Goal: Task Accomplishment & Management: Use online tool/utility

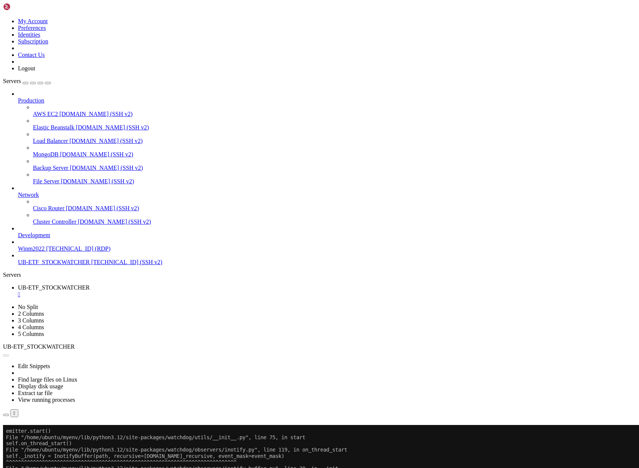
scroll to position [460, 0]
click at [33, 431] on button "Reconnect" at bounding box center [18, 435] width 30 height 8
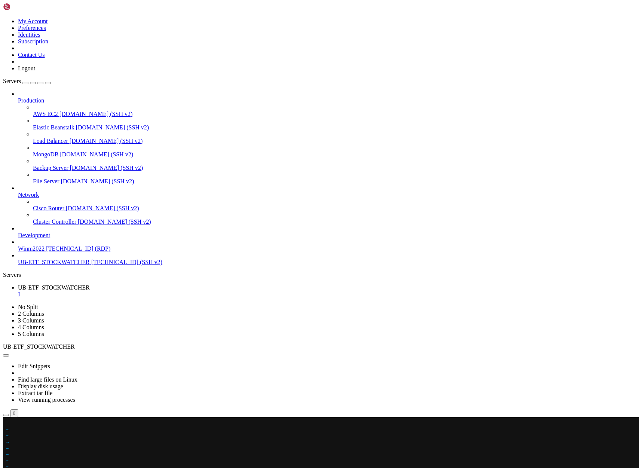
scroll to position [43, 0]
drag, startPoint x: 67, startPoint y: 454, endPoint x: 87, endPoint y: 454, distance: 20.2
click at [87, 454] on span "/usr/bin/python3 /path/to/your/app.p" at bounding box center [90, 454] width 108 height 6
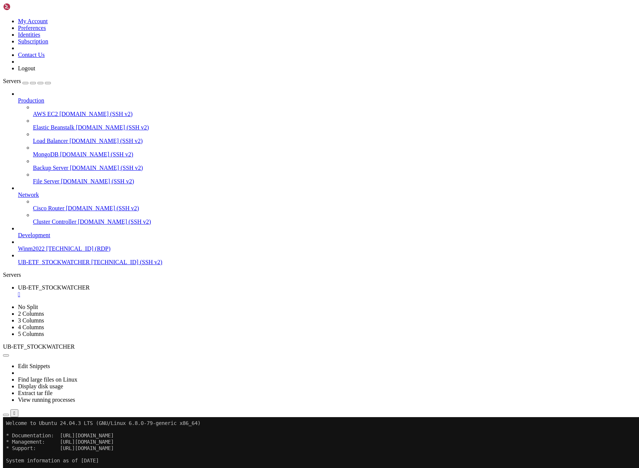
scroll to position [50, 0]
drag, startPoint x: 170, startPoint y: 601, endPoint x: 366, endPoint y: 836, distance: 306.1
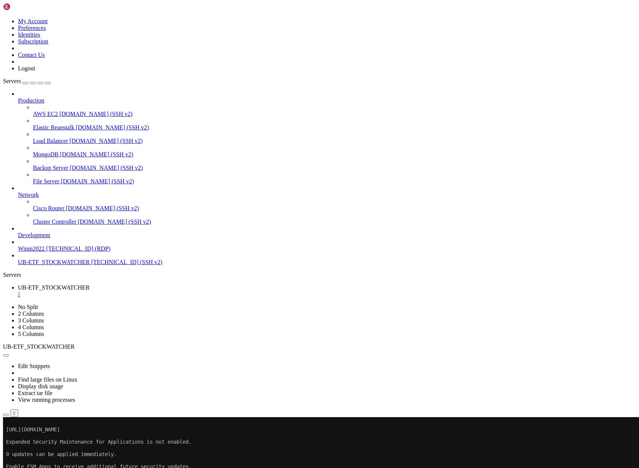
scroll to position [174, 0]
drag, startPoint x: 22, startPoint y: 765, endPoint x: 161, endPoint y: 788, distance: 140.6
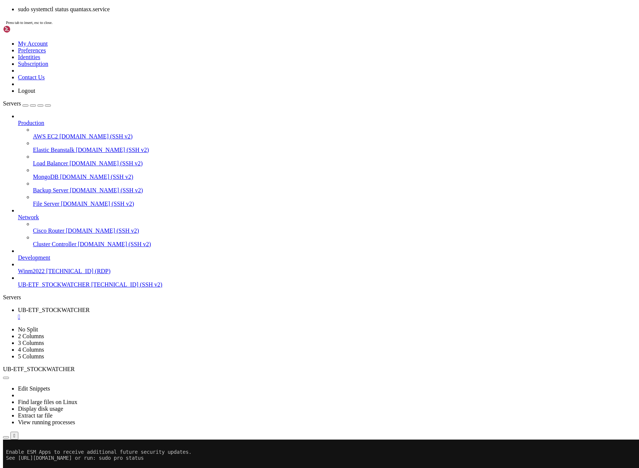
scroll to position [298, 0]
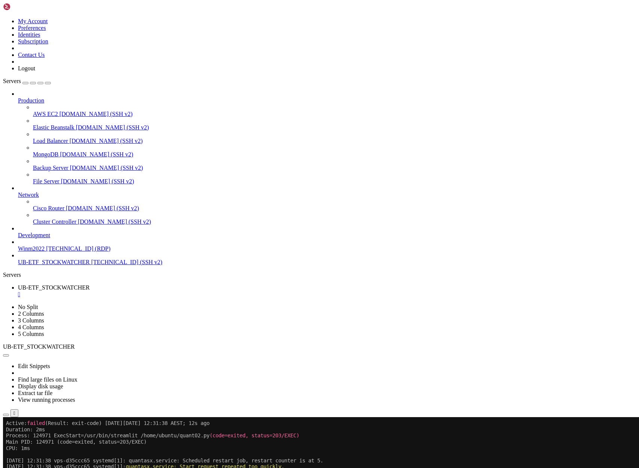
drag, startPoint x: 20, startPoint y: 767, endPoint x: 177, endPoint y: 793, distance: 158.8
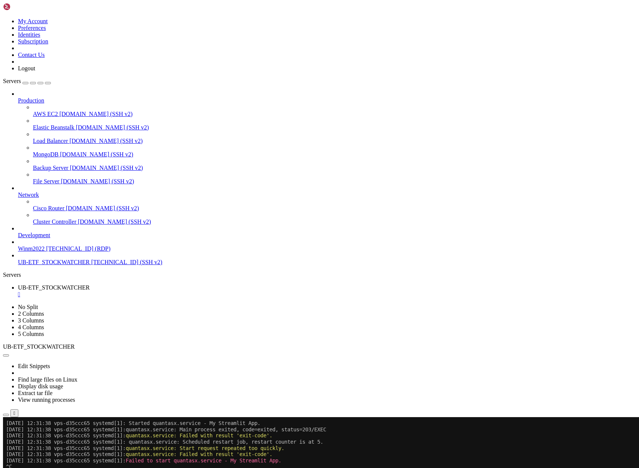
scroll to position [616, 0]
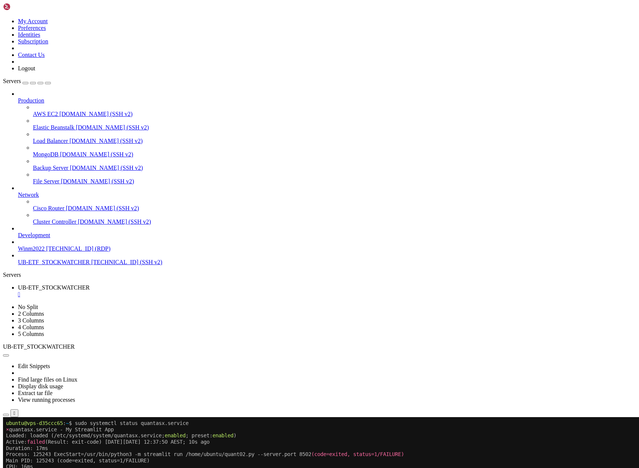
scroll to position [627, 0]
drag, startPoint x: 144, startPoint y: 826, endPoint x: 6, endPoint y: 829, distance: 138.3
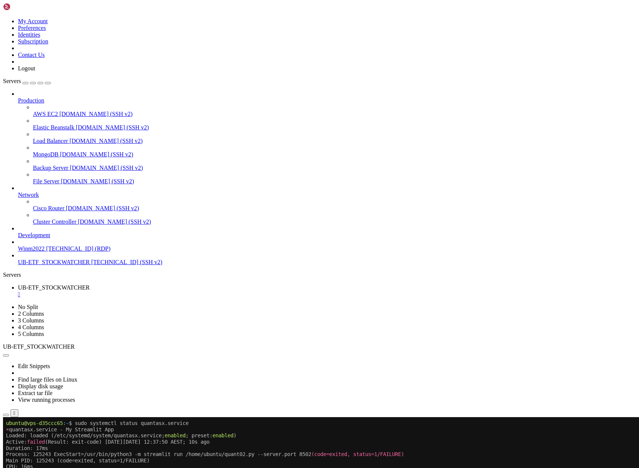
copy x-row "/usr/bin/python3: No module named streamlit"
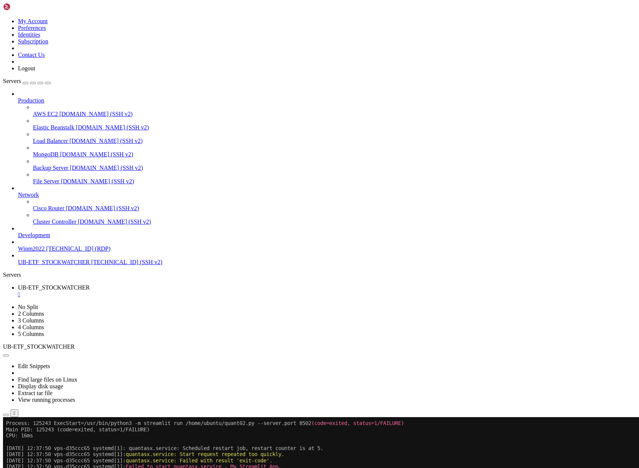
scroll to position [665, 0]
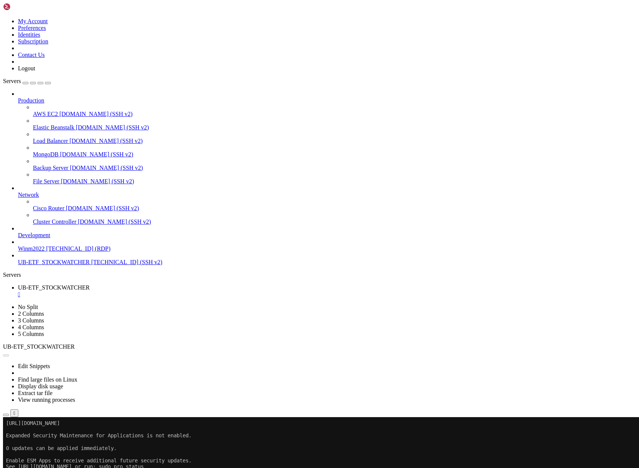
scroll to position [6, 0]
